Goal: Task Accomplishment & Management: Use online tool/utility

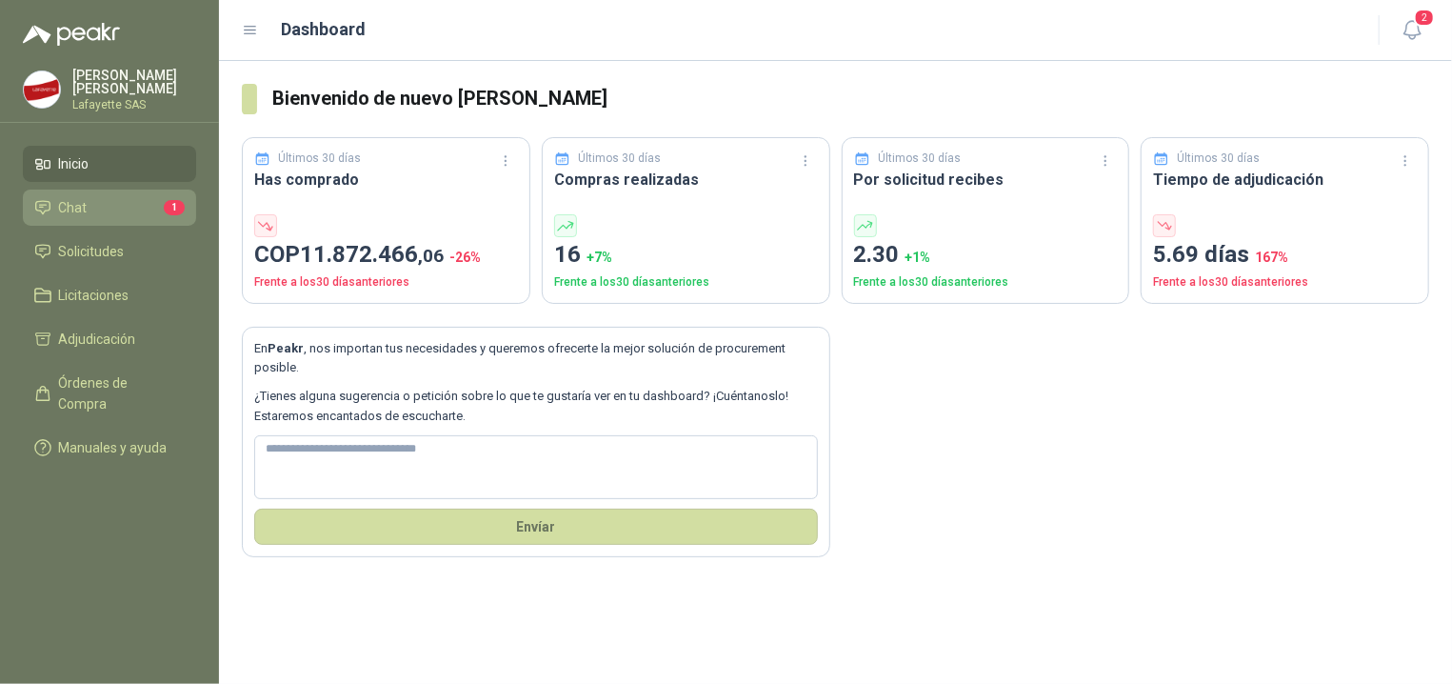
click at [96, 206] on li "Chat 1" at bounding box center [109, 207] width 150 height 21
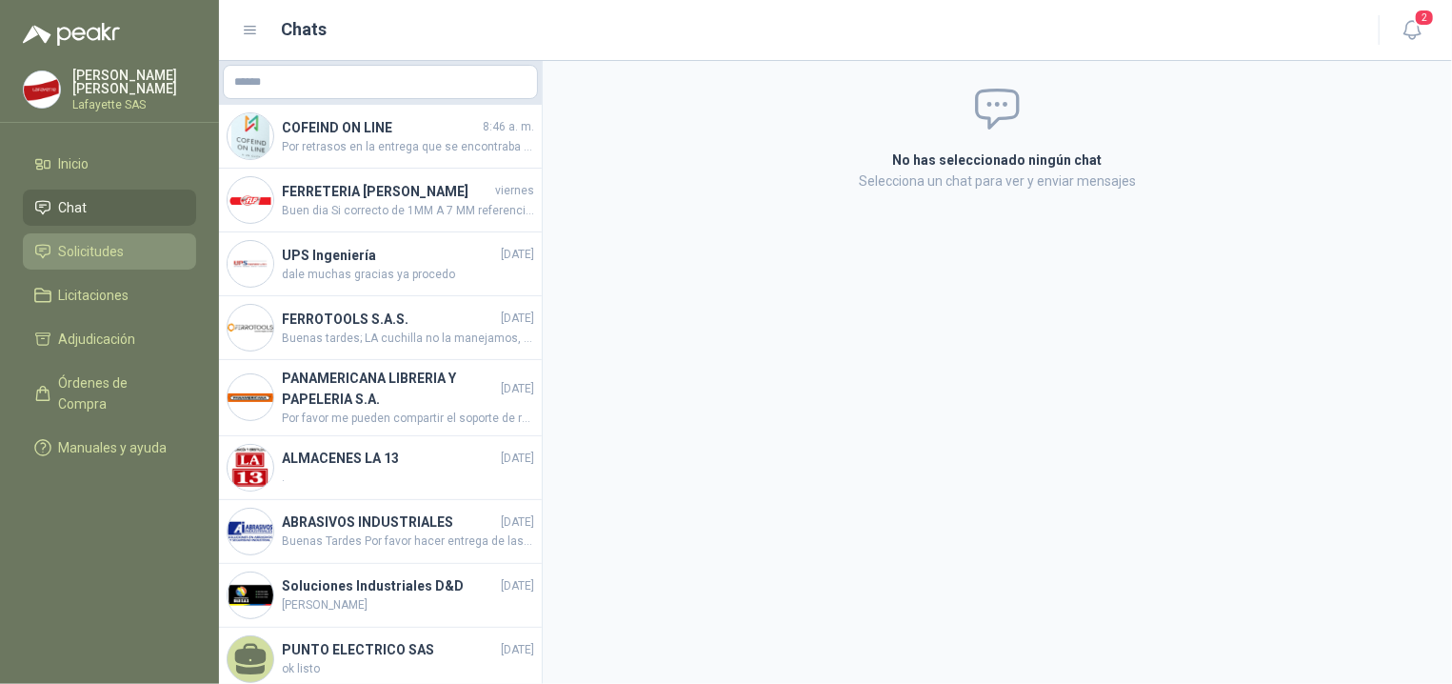
click at [82, 248] on span "Solicitudes" at bounding box center [92, 251] width 66 height 21
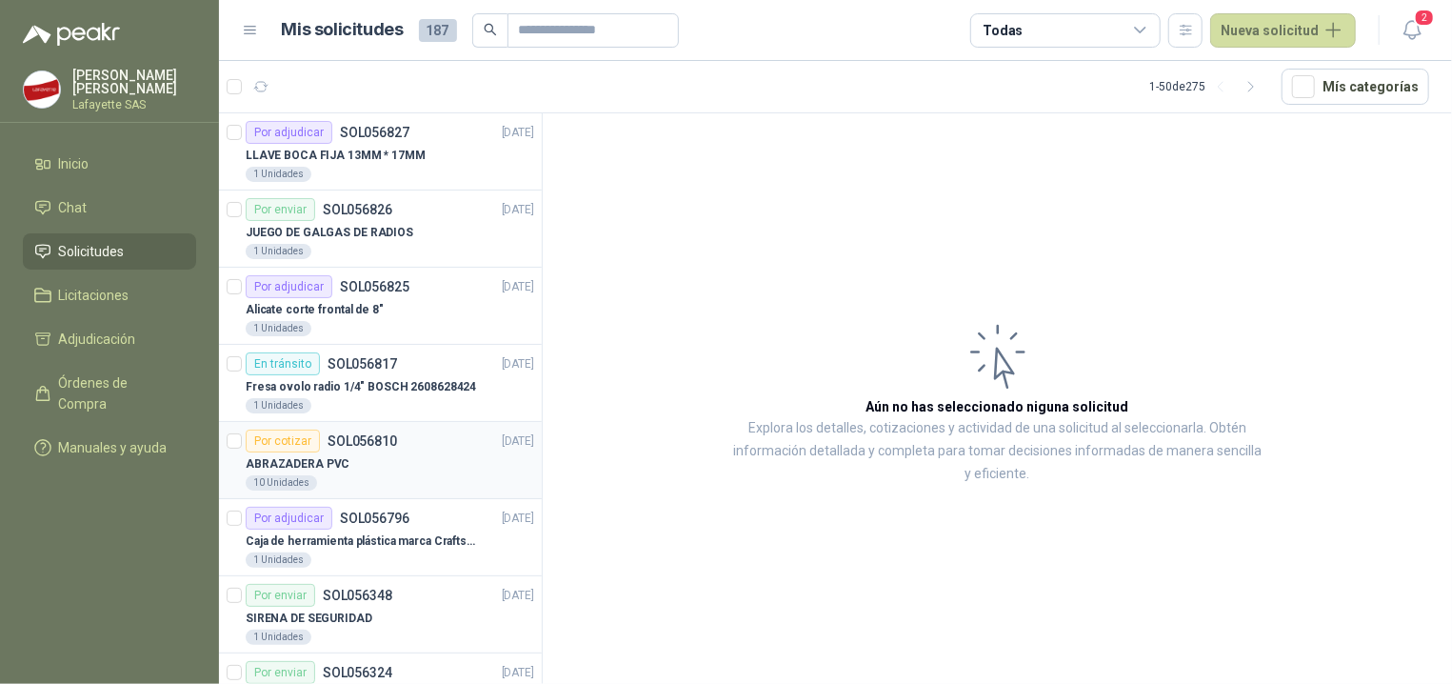
click at [320, 448] on div "Por cotizar SOL056810" at bounding box center [321, 440] width 151 height 23
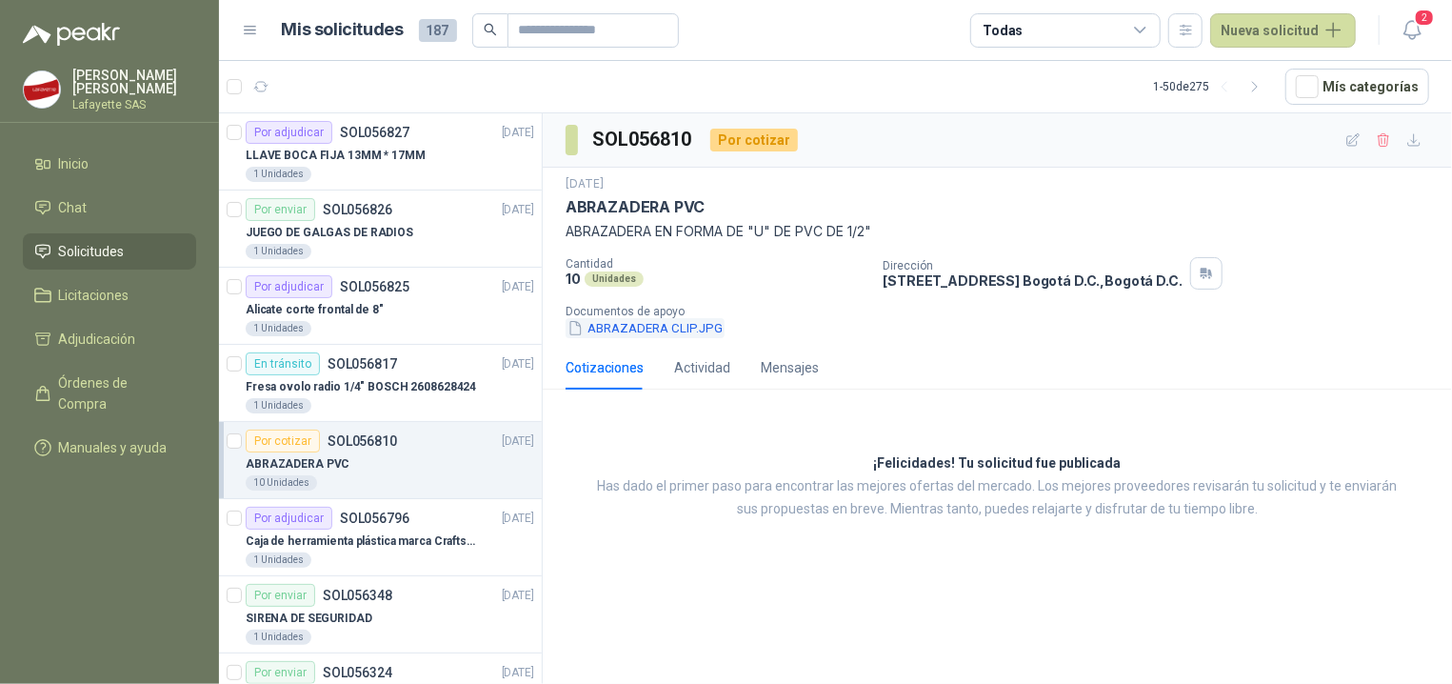
click at [658, 330] on button "ABRAZADERA CLIP.JPG" at bounding box center [644, 328] width 159 height 20
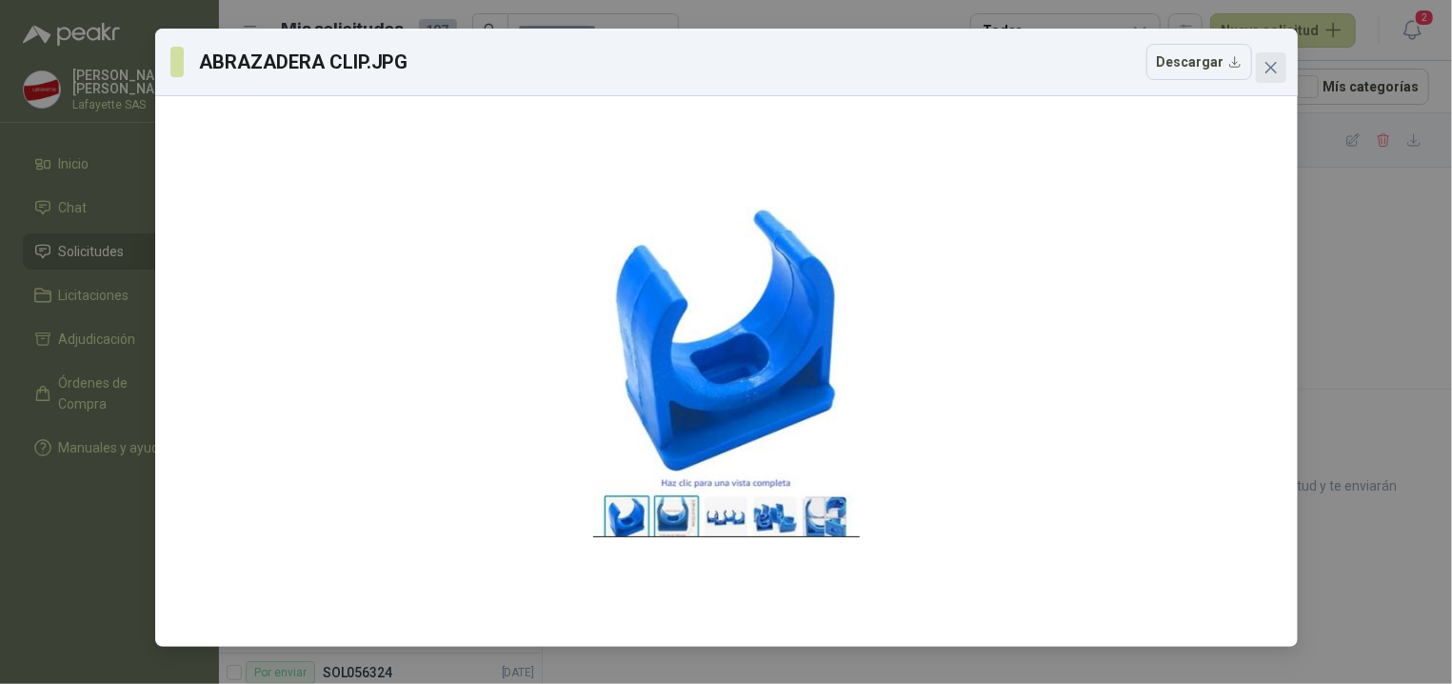
click at [1267, 66] on icon "close" at bounding box center [1270, 67] width 15 height 15
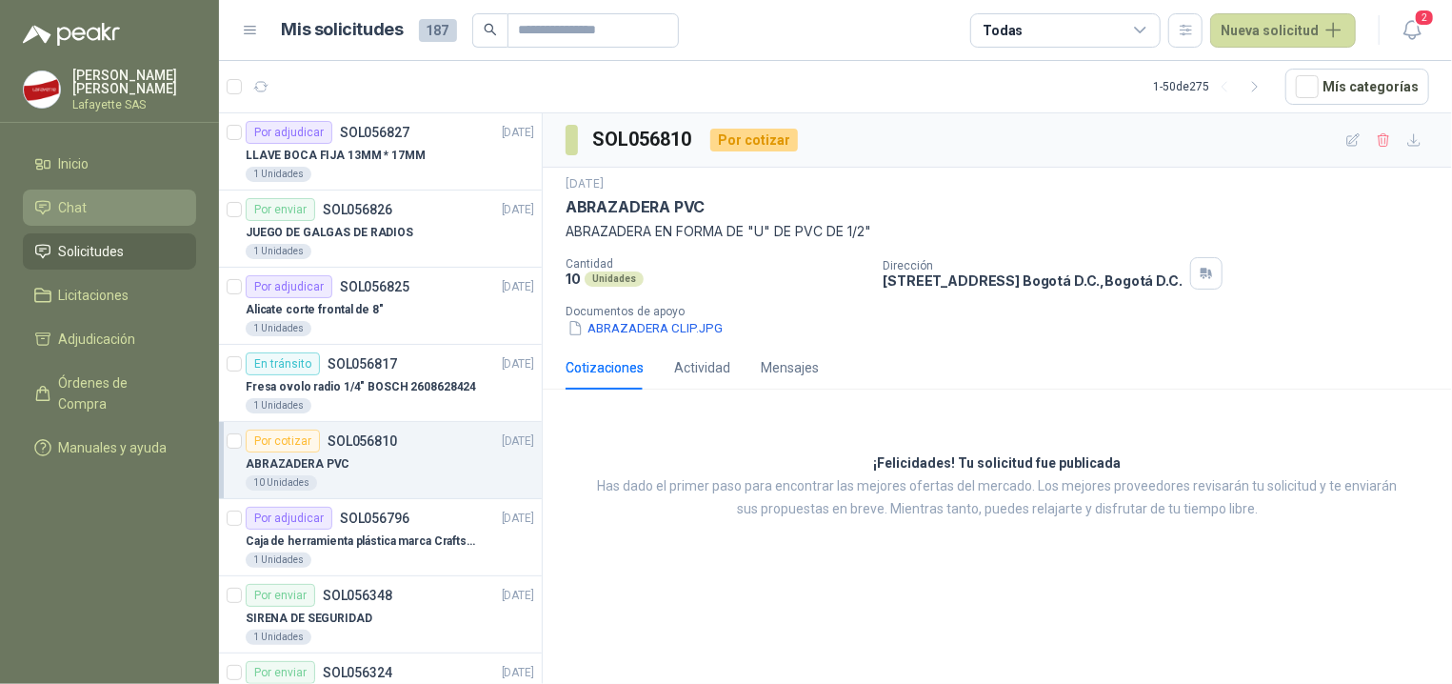
click at [115, 216] on li "Chat" at bounding box center [109, 207] width 150 height 21
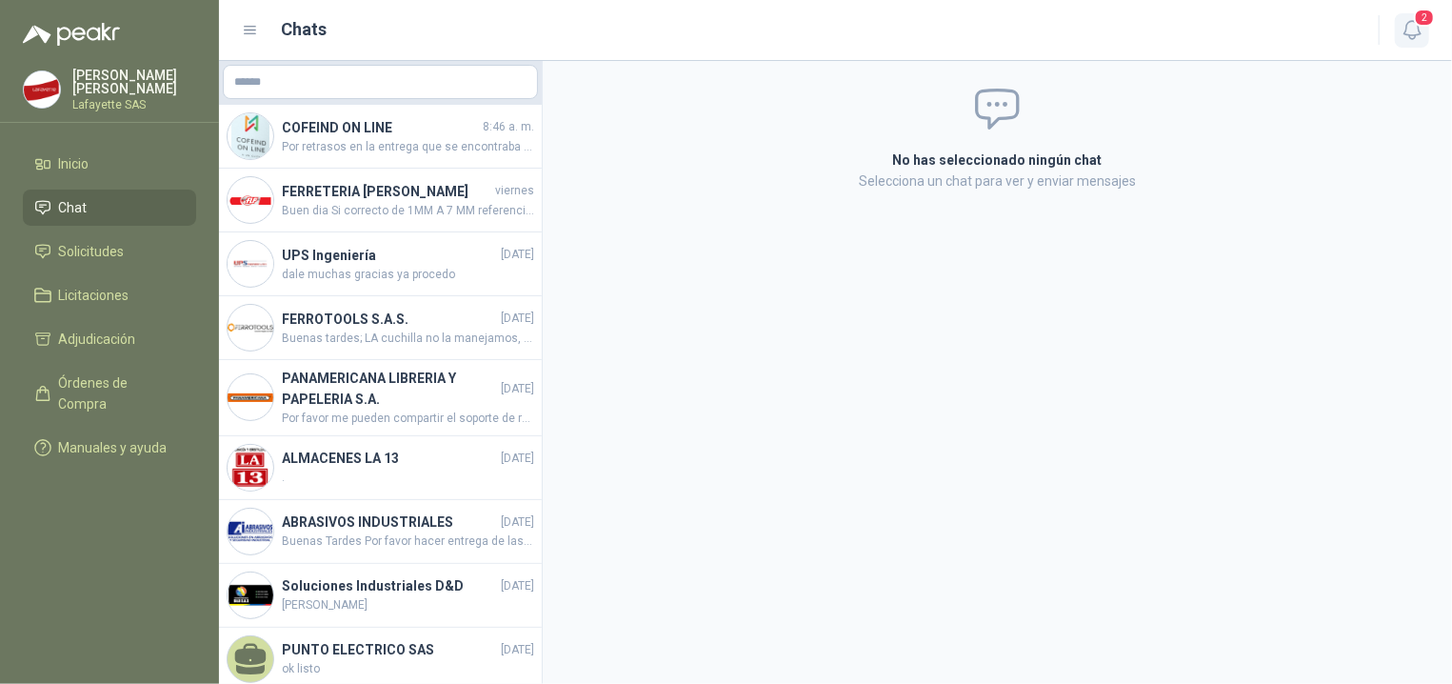
drag, startPoint x: 1443, startPoint y: 22, endPoint x: 1424, endPoint y: 29, distance: 20.2
click at [1439, 24] on header "Chats 2" at bounding box center [835, 30] width 1233 height 61
click at [1420, 29] on icon "button" at bounding box center [1412, 30] width 24 height 24
